Goal: Task Accomplishment & Management: Manage account settings

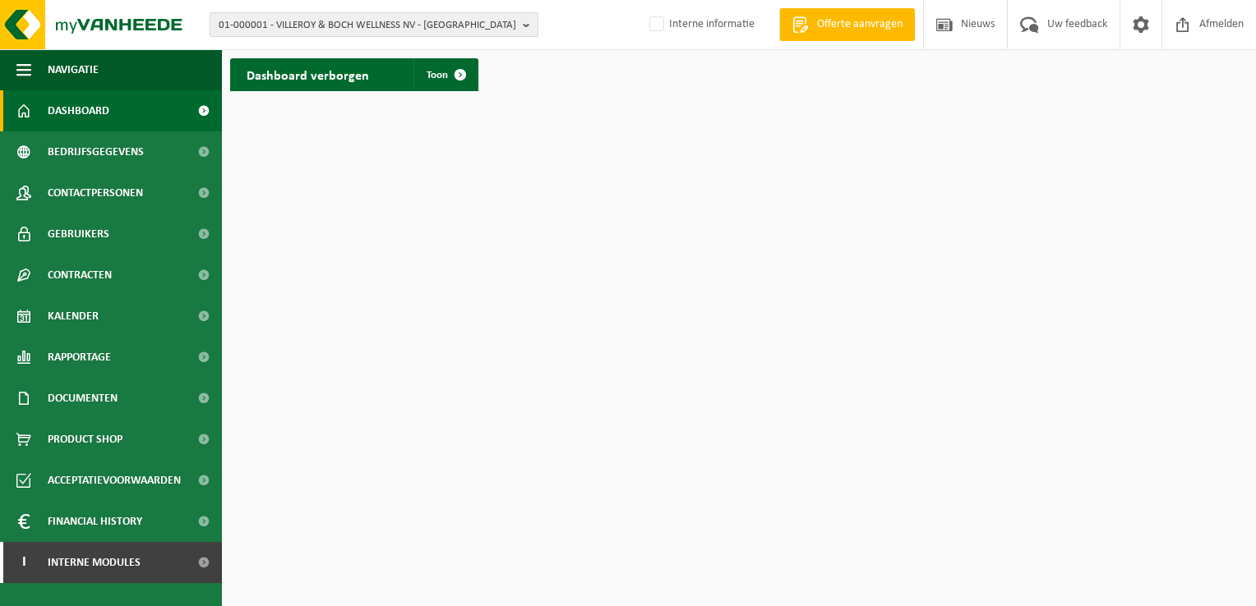
click at [263, 22] on span "01-000001 - VILLEROY & BOCH WELLNESS NV - ROESELARE" at bounding box center [367, 25] width 297 height 25
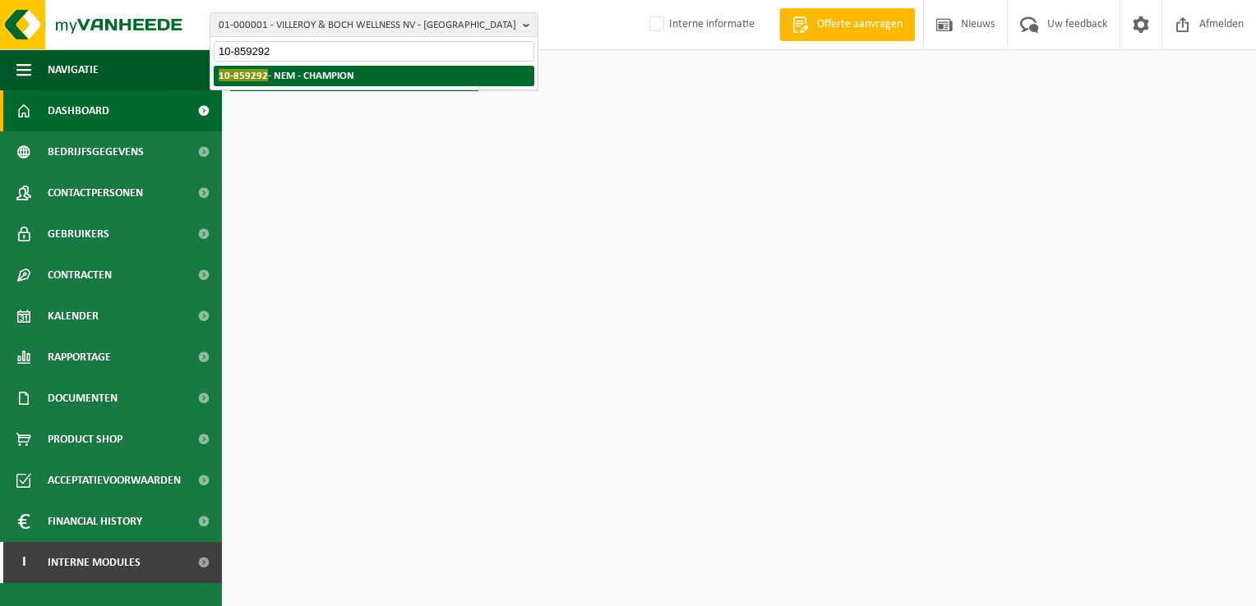
type input "10-859292"
click at [319, 81] on strong "10-859292 - NEM - CHAMPION" at bounding box center [287, 75] width 136 height 12
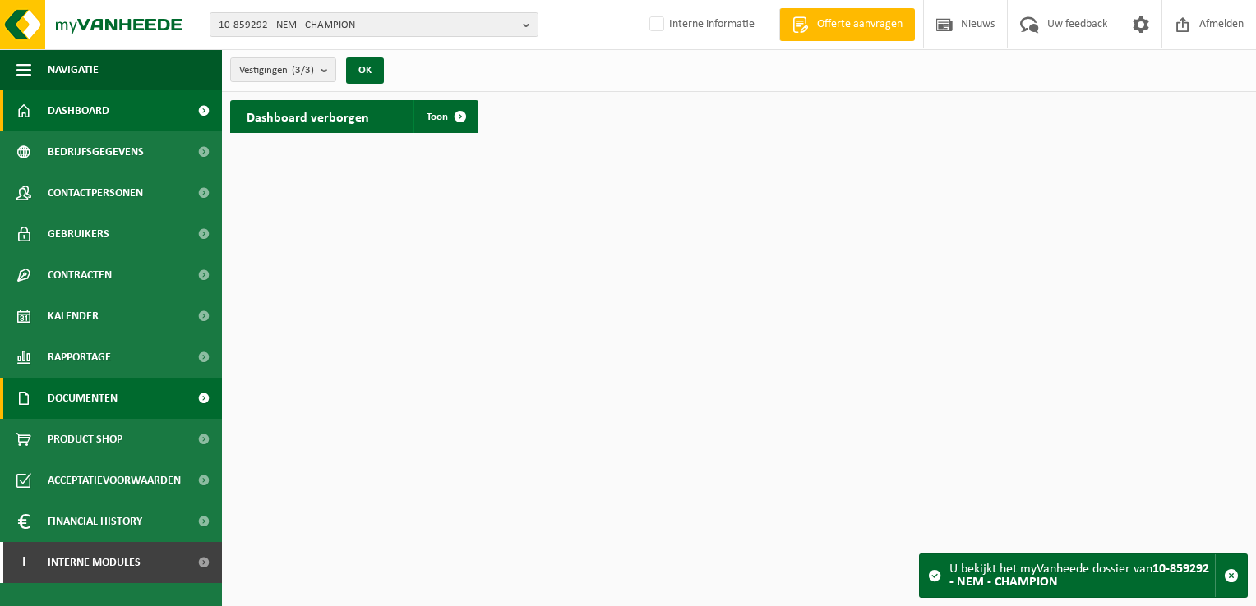
click at [118, 389] on span "Documenten" at bounding box center [83, 398] width 70 height 41
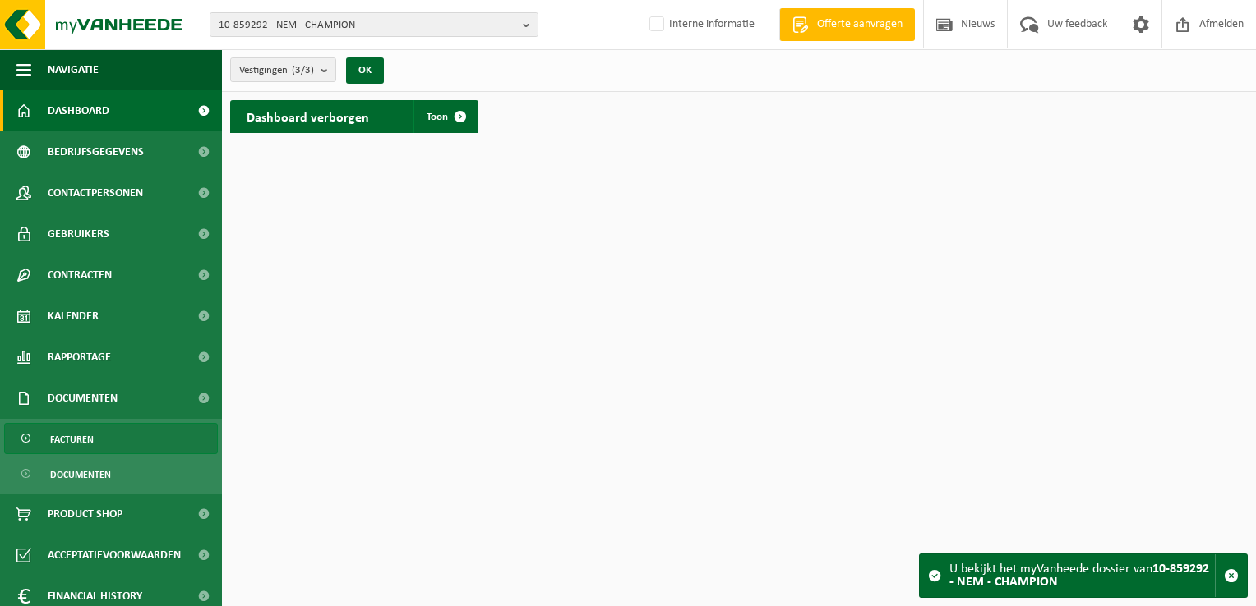
click at [119, 433] on link "Facturen" at bounding box center [111, 438] width 214 height 31
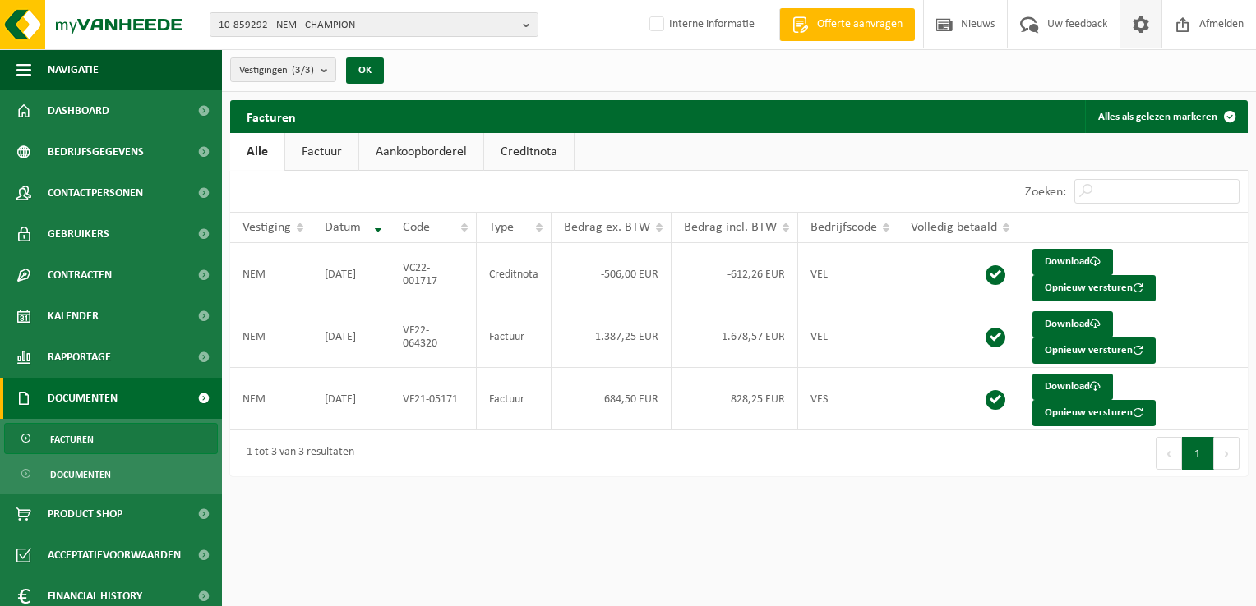
click at [1133, 25] on span at bounding box center [1140, 24] width 25 height 48
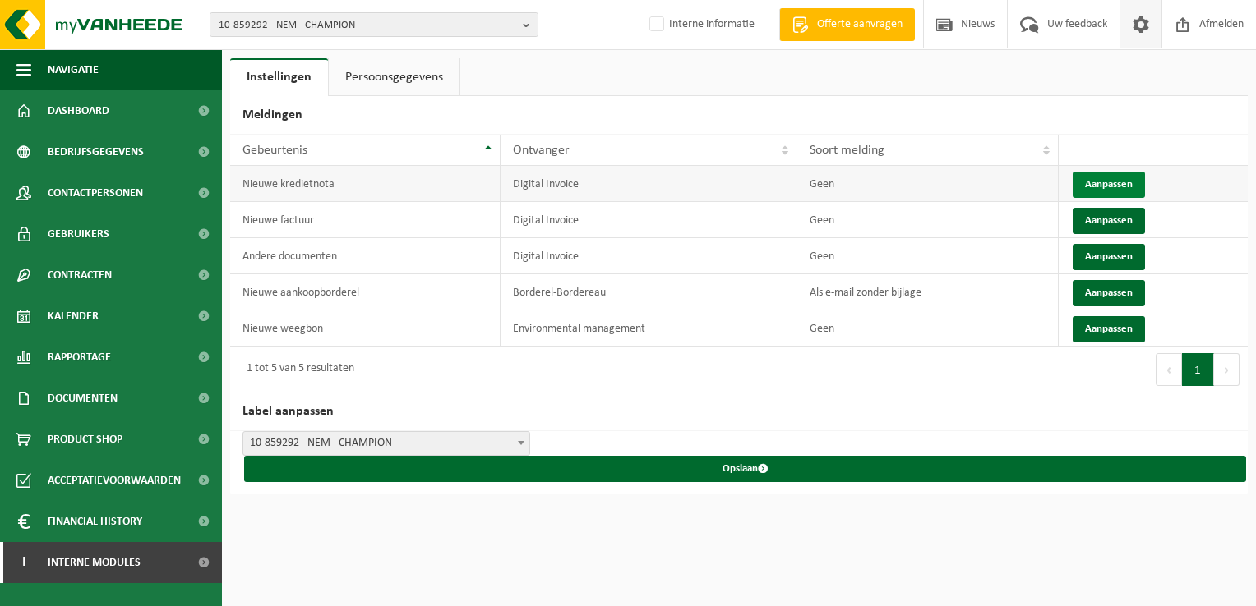
click at [1103, 182] on button "Aanpassen" at bounding box center [1108, 185] width 72 height 26
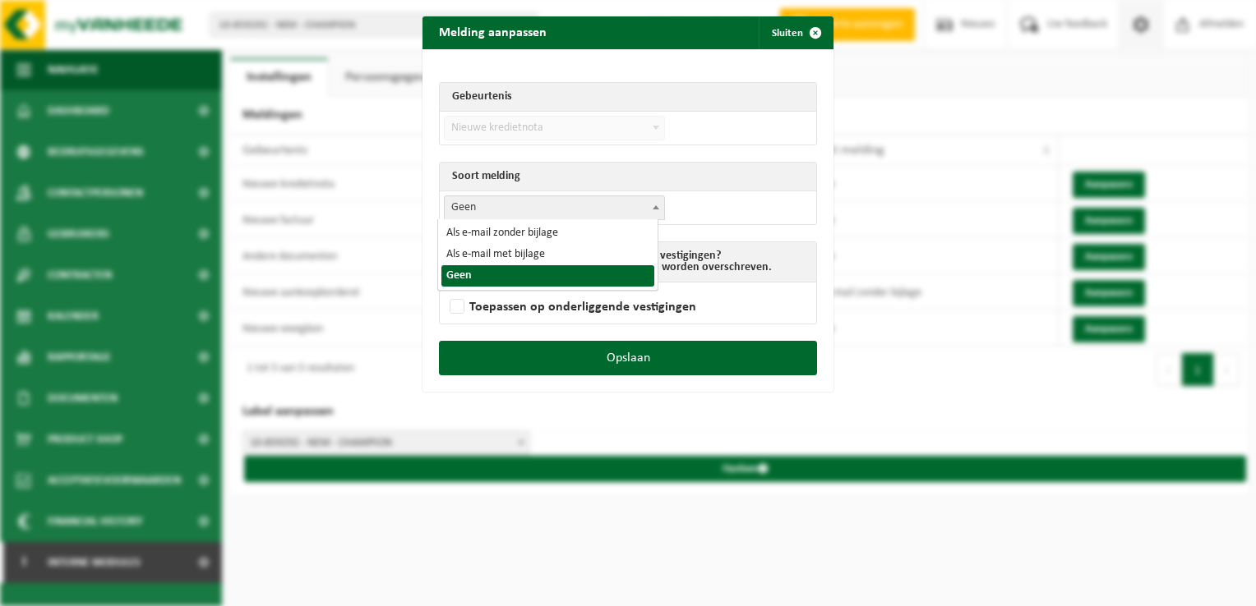
click at [477, 207] on span "Geen" at bounding box center [554, 207] width 219 height 23
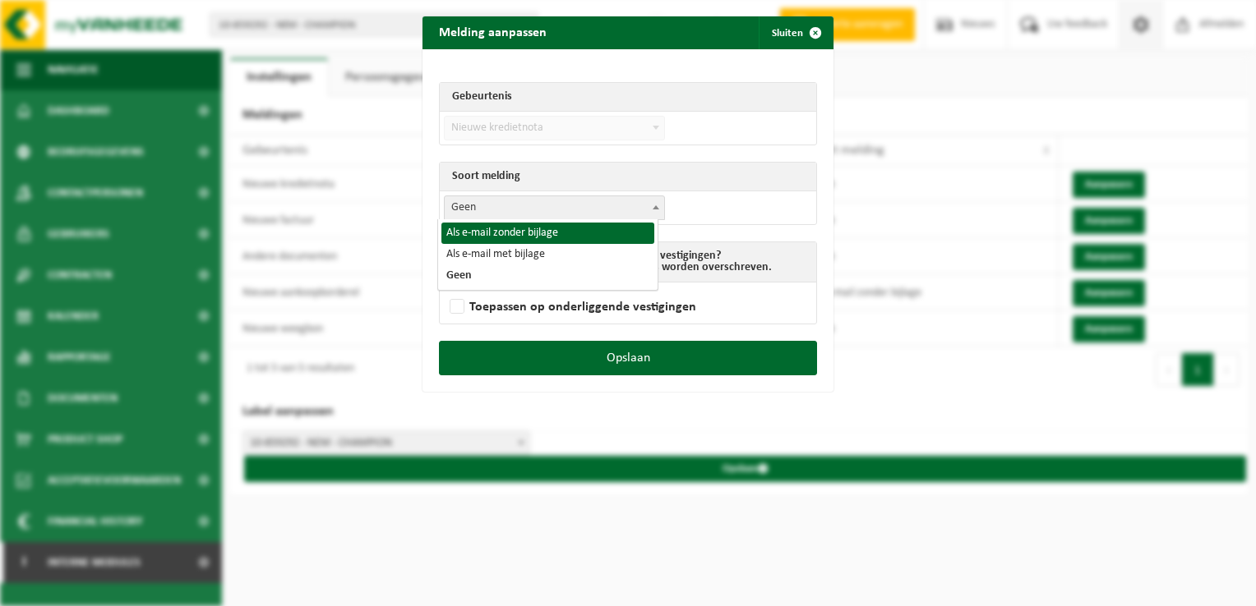
select select "2"
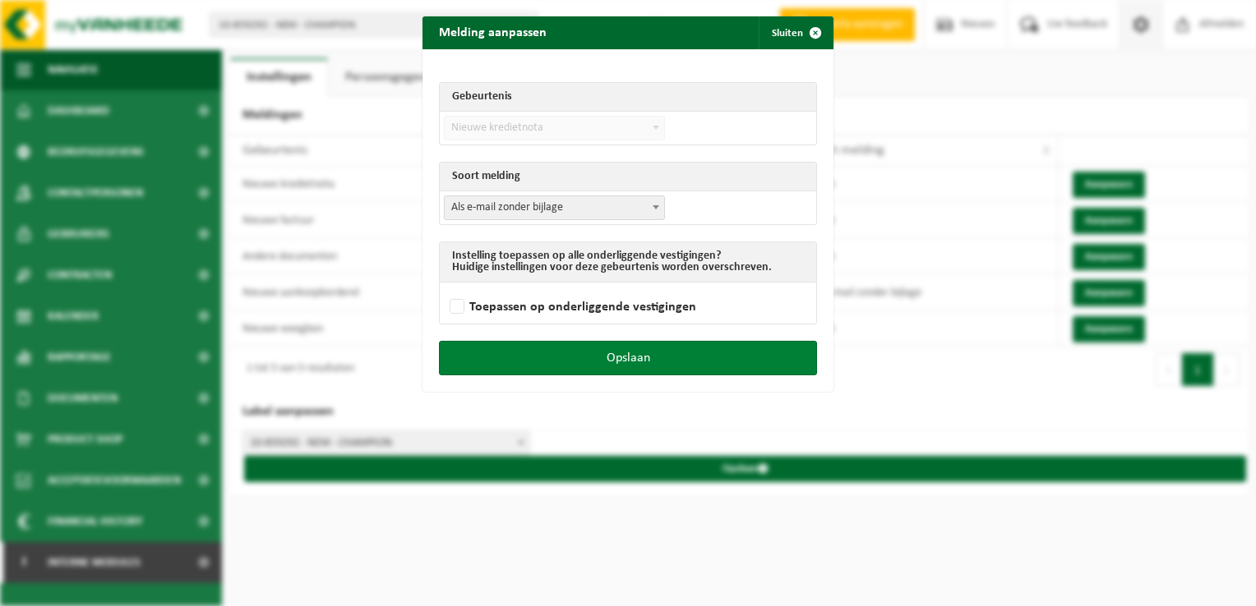
click at [652, 366] on button "Opslaan" at bounding box center [628, 358] width 378 height 35
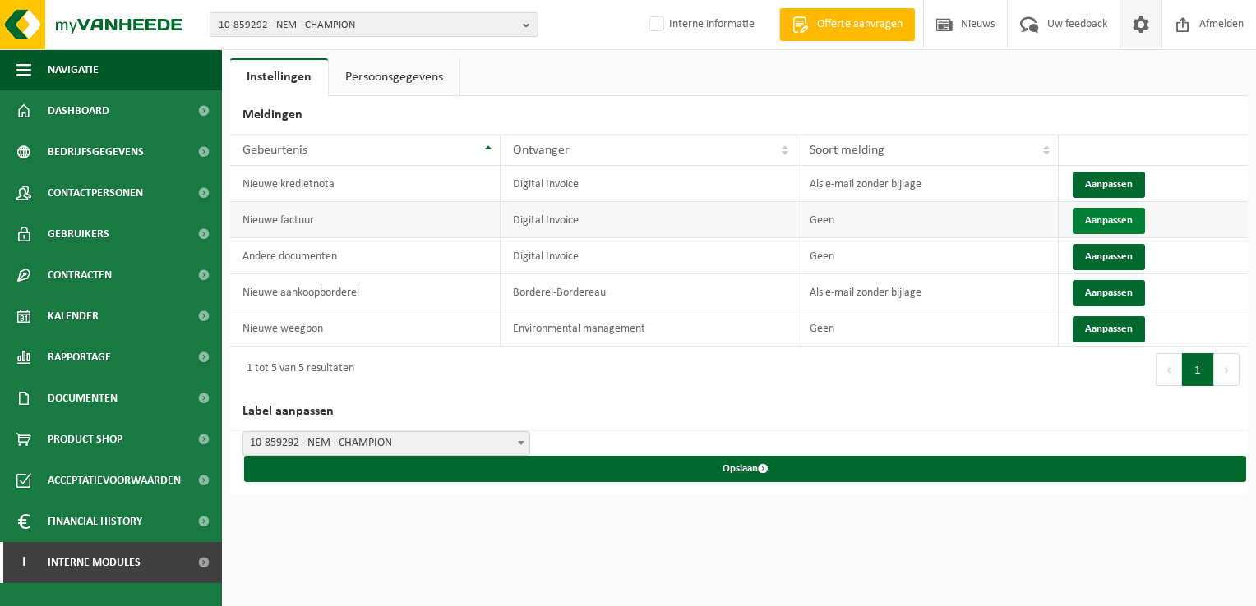
click at [1089, 216] on button "Aanpassen" at bounding box center [1108, 221] width 72 height 26
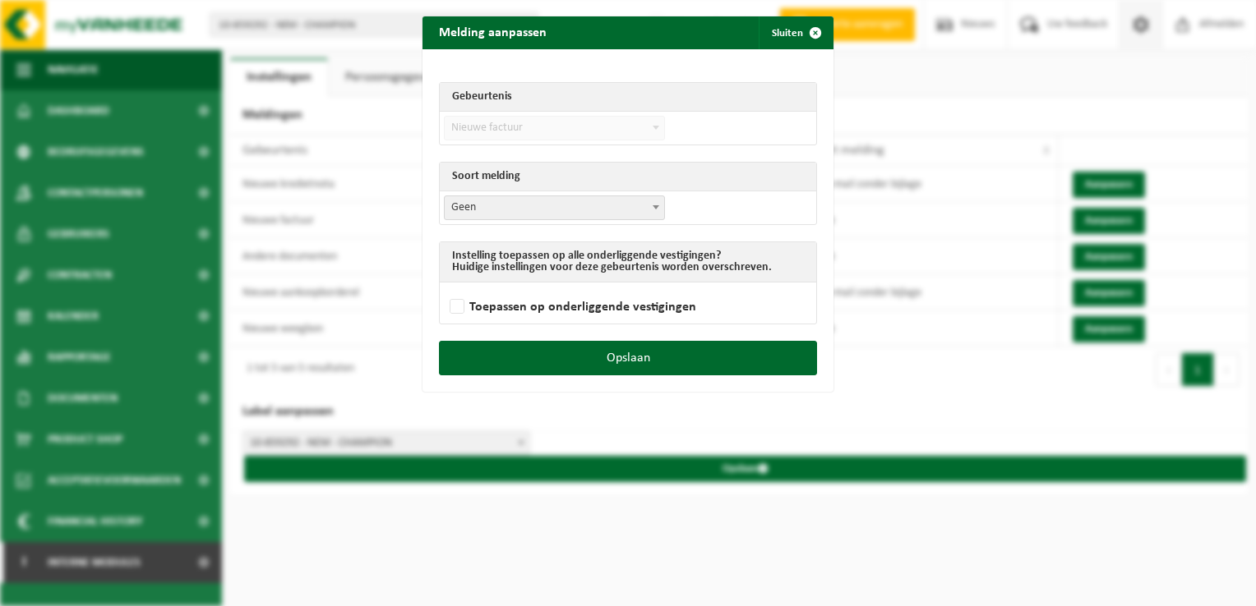
click at [488, 205] on span "Geen" at bounding box center [554, 207] width 219 height 23
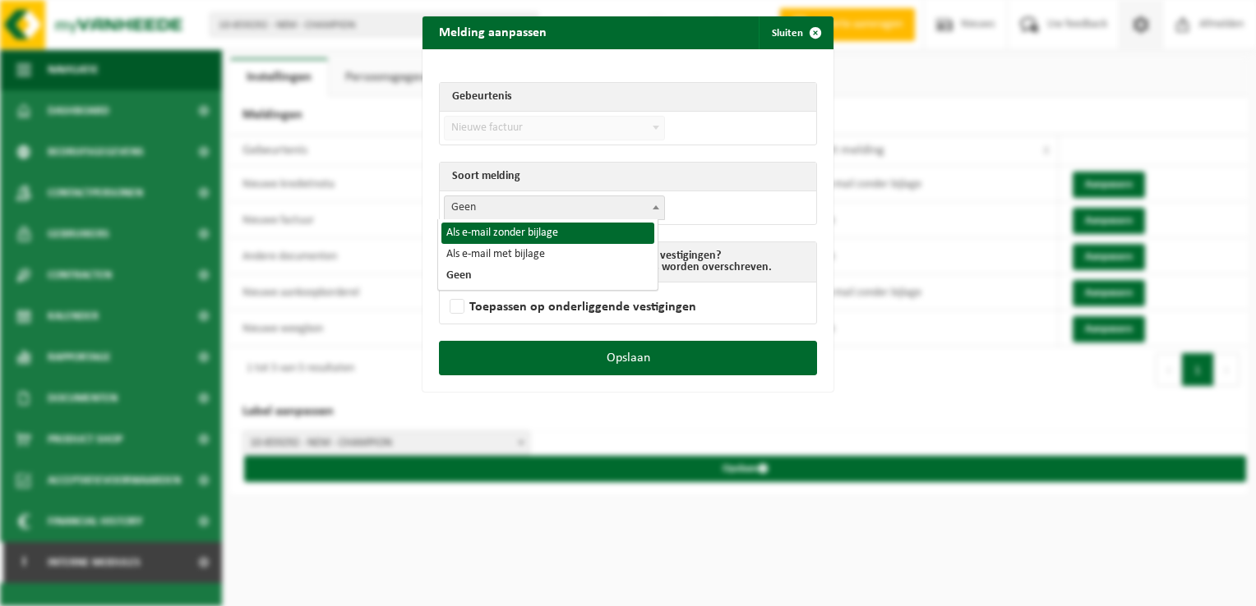
select select "2"
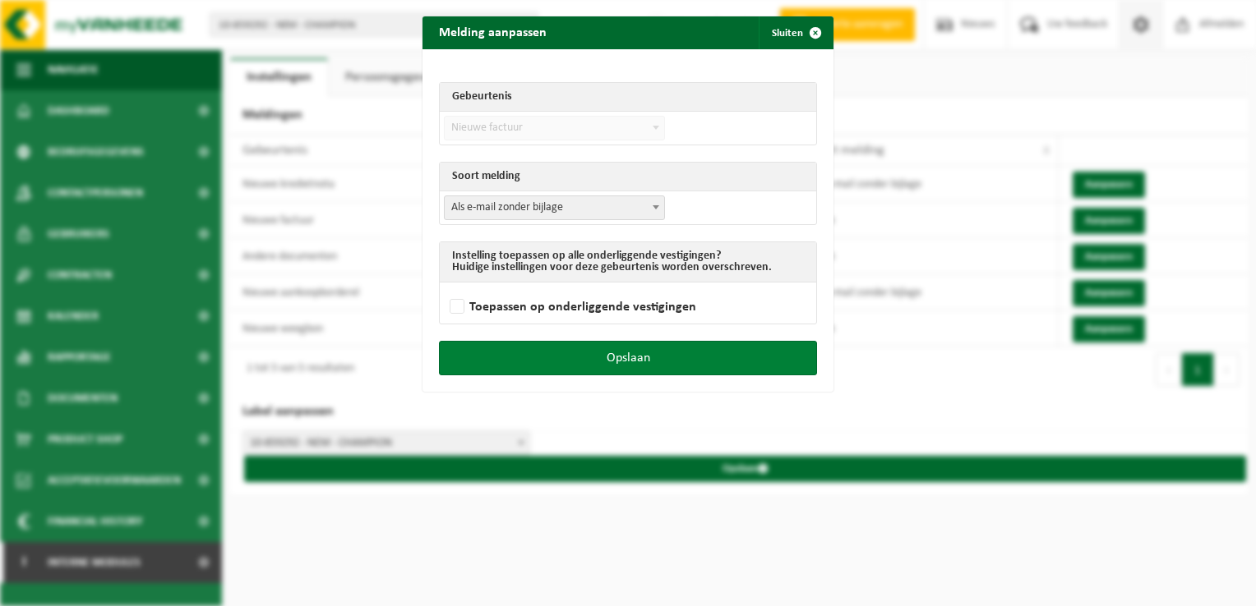
click at [629, 367] on button "Opslaan" at bounding box center [628, 358] width 378 height 35
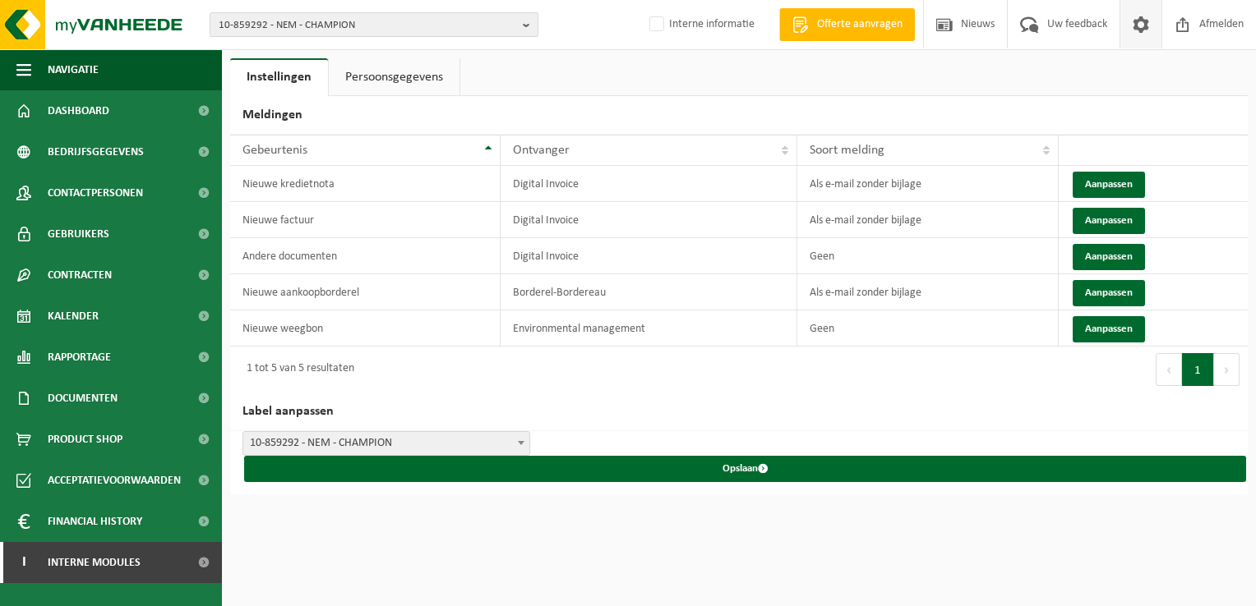
click at [345, 17] on span "10-859292 - NEM - CHAMPION" at bounding box center [367, 25] width 297 height 25
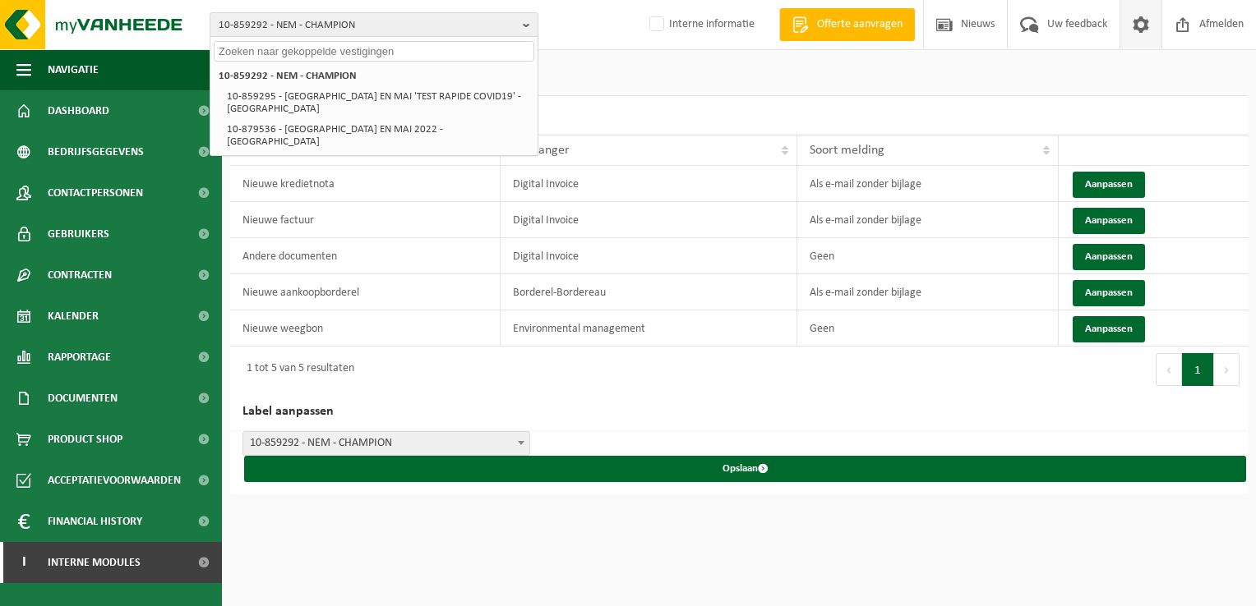
paste input "01-900083"
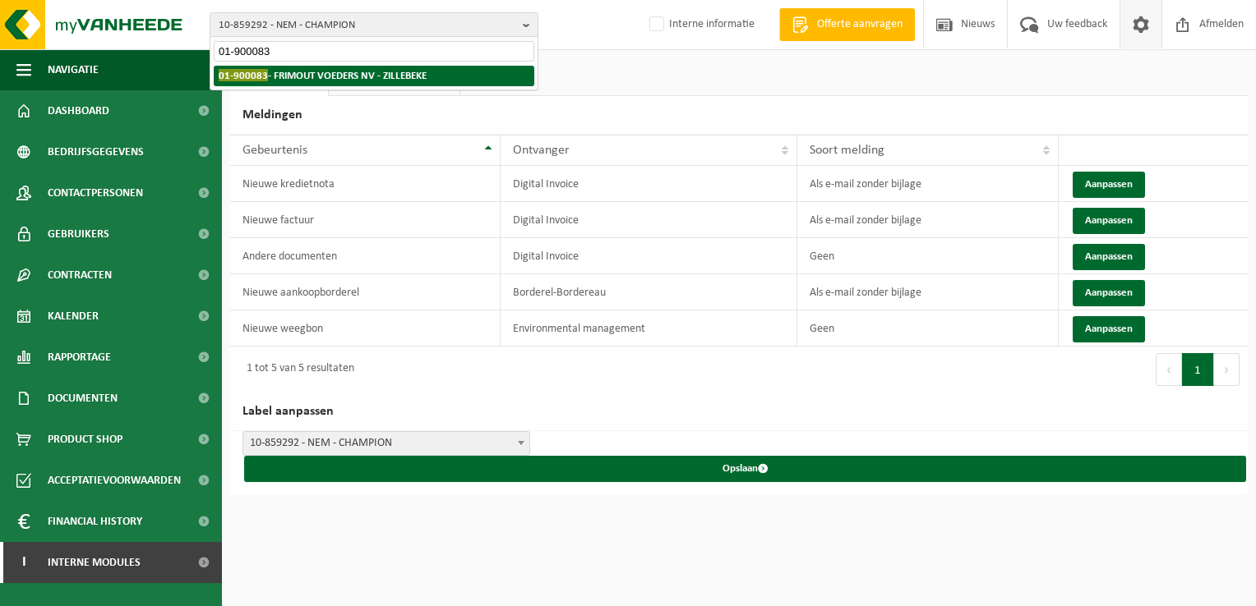
type input "01-900083"
click at [289, 77] on strong "01-900083 - FRIMOUT VOEDERS NV - ZILLEBEKE" at bounding box center [323, 75] width 208 height 12
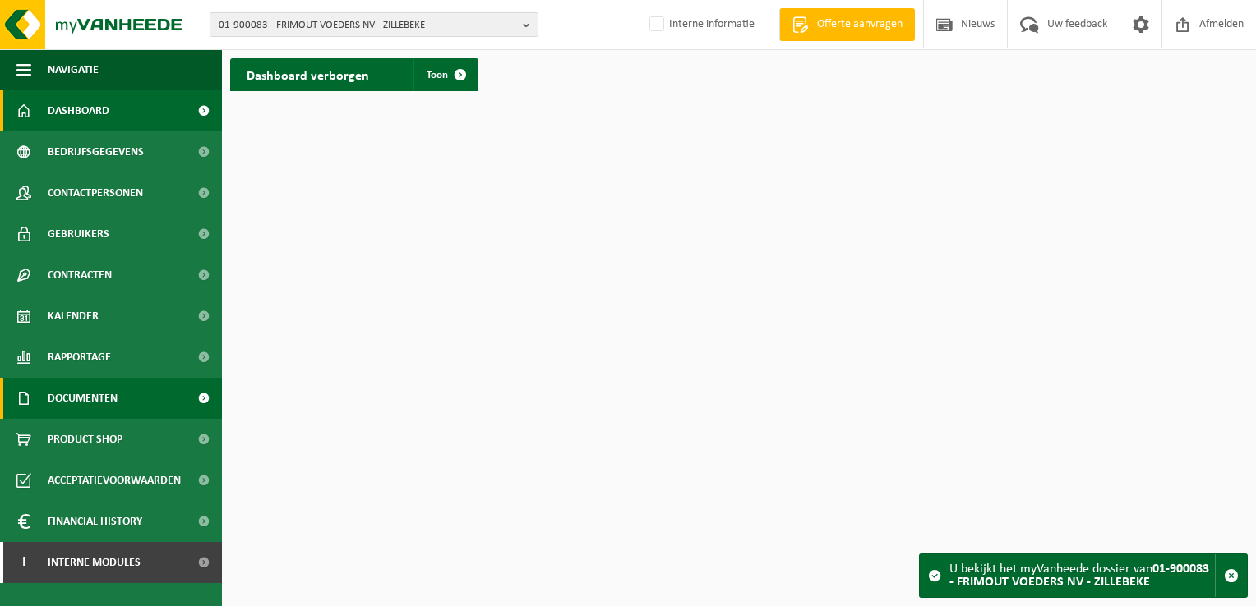
click at [101, 396] on span "Documenten" at bounding box center [83, 398] width 70 height 41
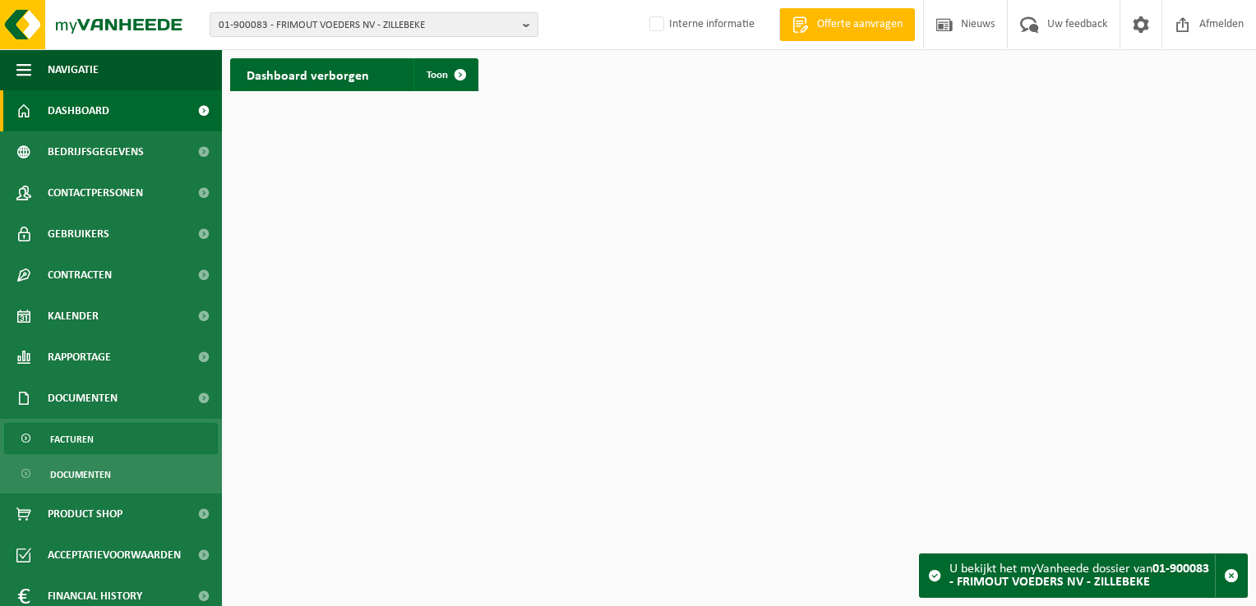
click at [118, 430] on link "Facturen" at bounding box center [111, 438] width 214 height 31
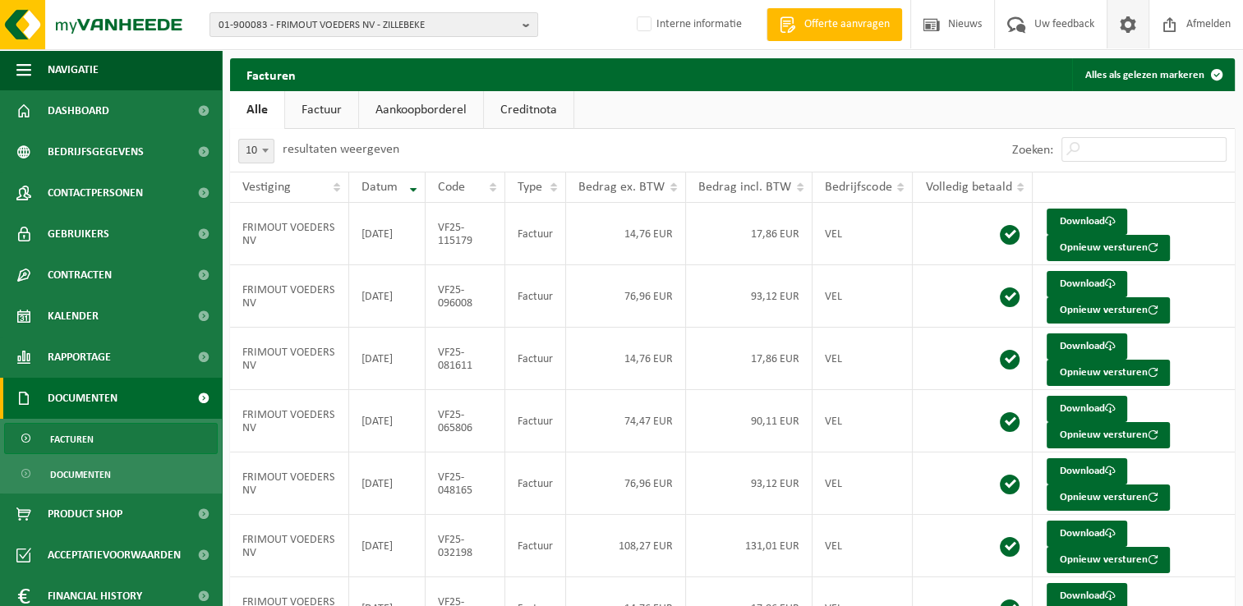
click at [1136, 22] on span at bounding box center [1128, 24] width 25 height 48
